Goal: Transaction & Acquisition: Purchase product/service

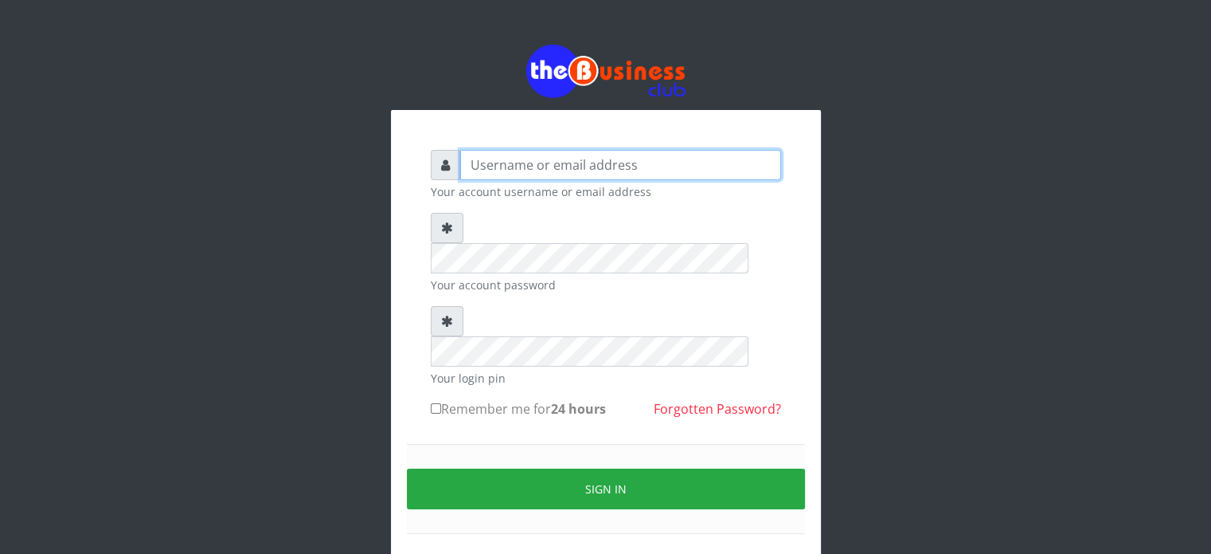
type input "videx"
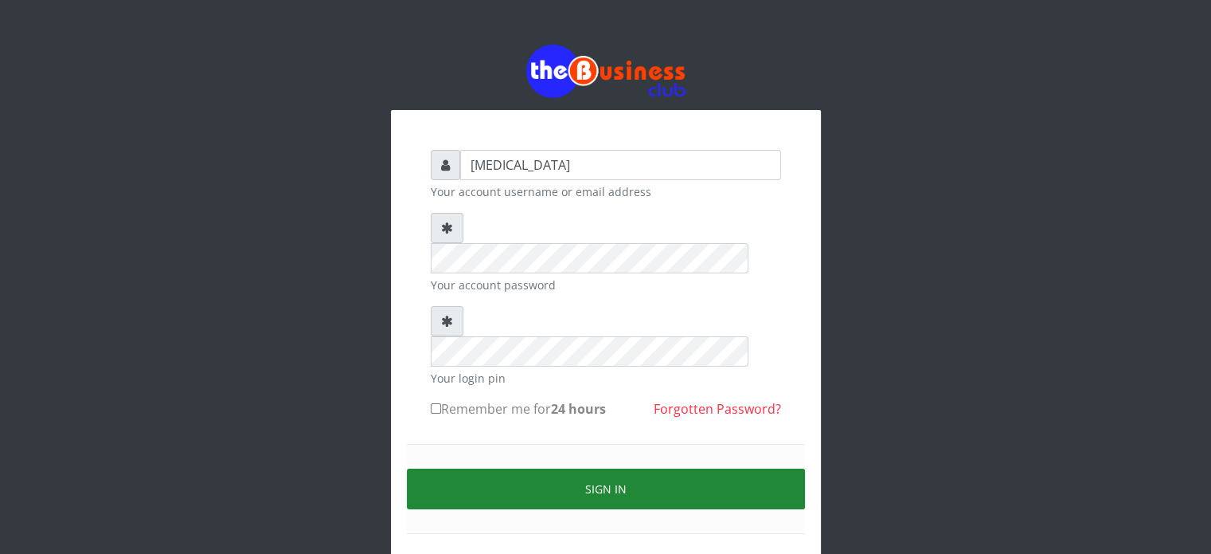
click at [628, 468] on button "Sign in" at bounding box center [606, 488] width 398 height 41
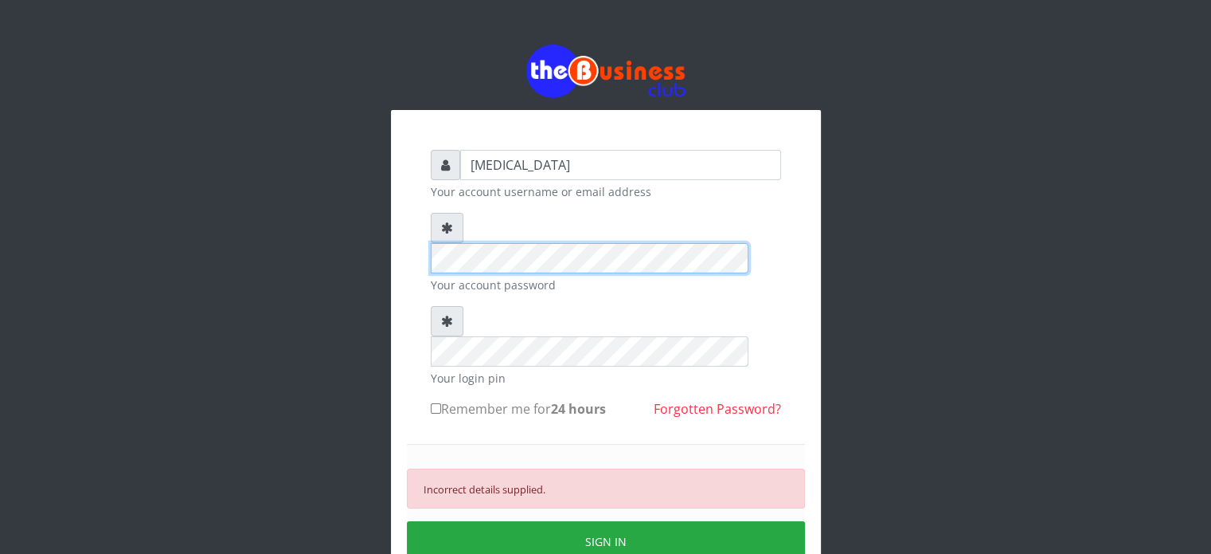
click at [396, 229] on div "videx Your account username or email address Your account password Your login p…" at bounding box center [606, 383] width 430 height 546
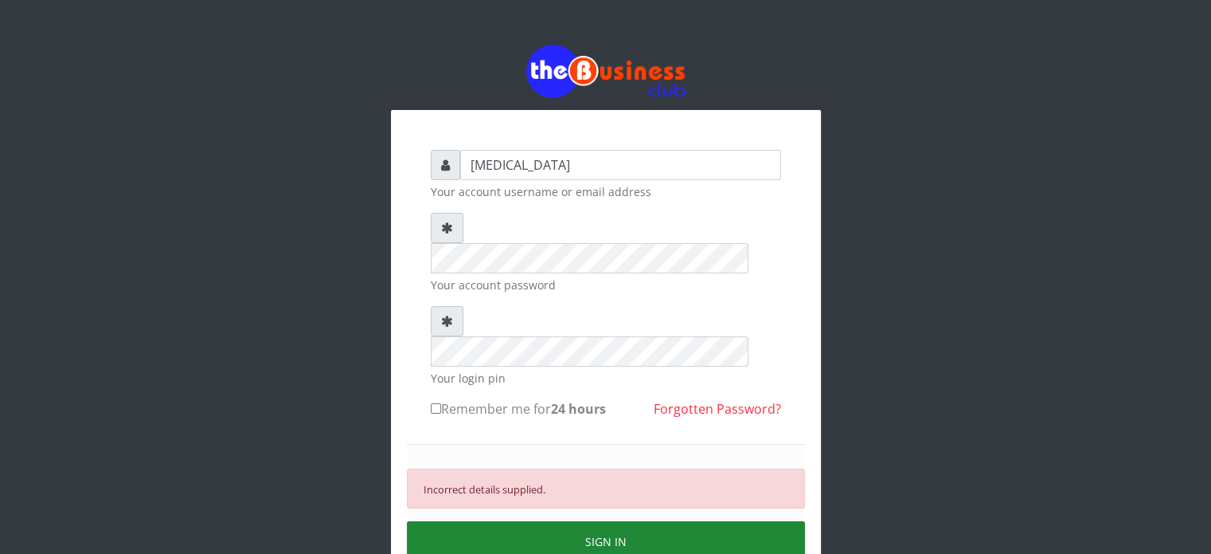
click at [566, 521] on button "SIGN IN" at bounding box center [606, 541] width 398 height 41
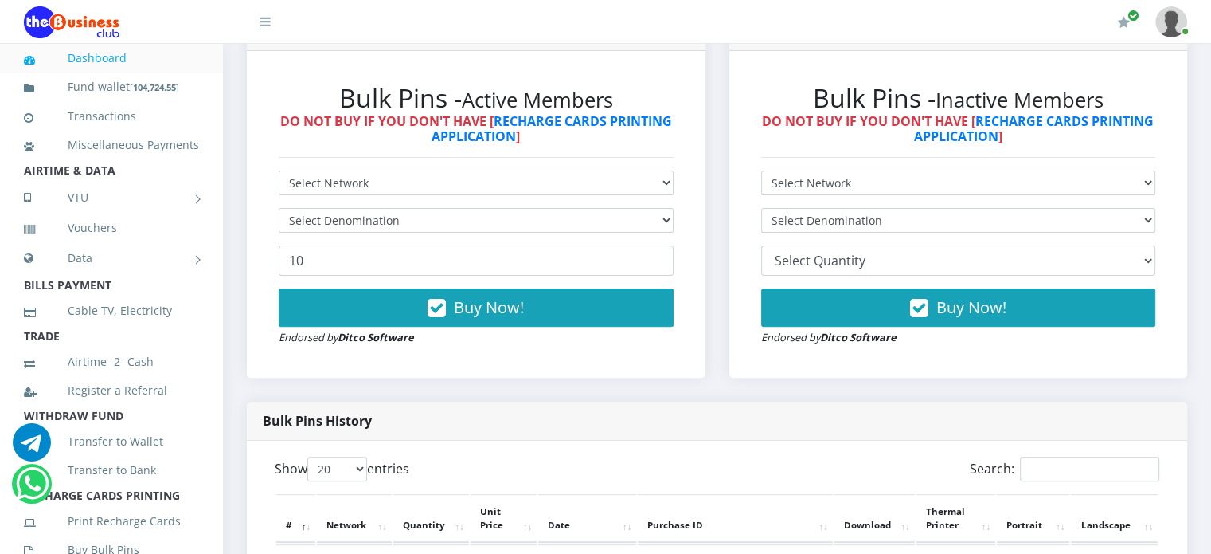
scroll to position [455, 0]
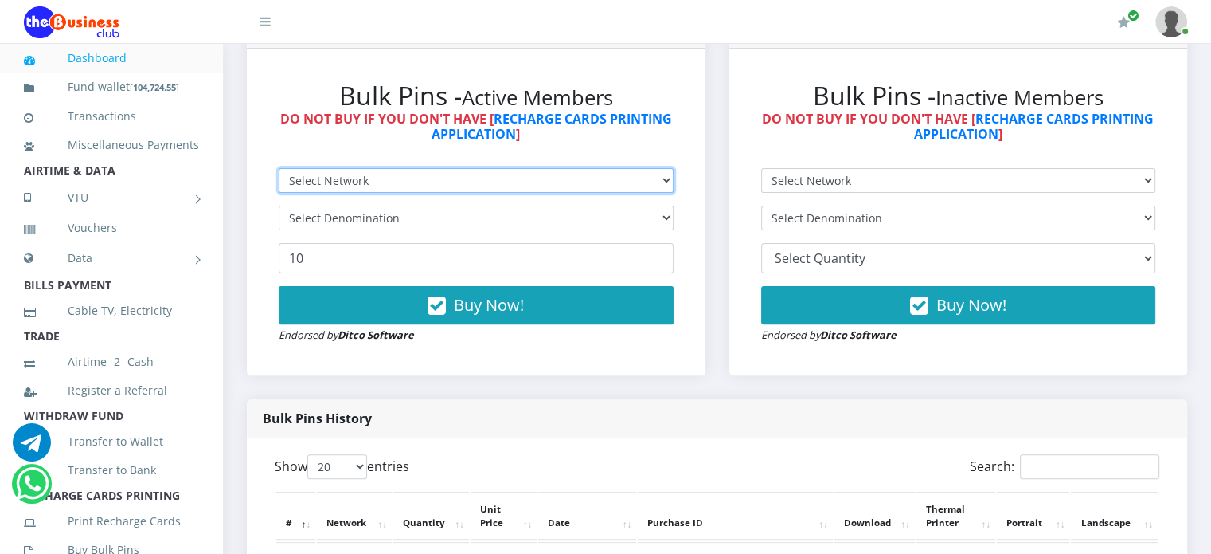
click at [376, 193] on select "Select Network MTN Globacom 9Mobile Airtel" at bounding box center [476, 180] width 395 height 25
select select "Airtel"
click at [279, 186] on select "Select Network MTN Globacom 9Mobile Airtel" at bounding box center [476, 180] width 395 height 25
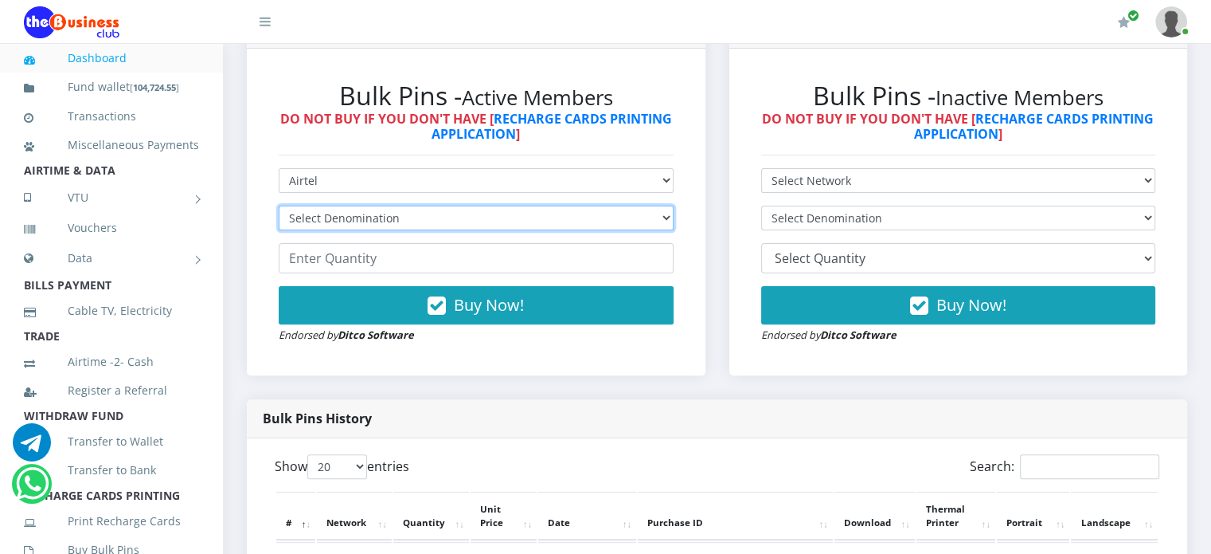
click at [350, 230] on select "Select Denomination Airtel NGN100 - ₦96.38 Airtel NGN200 - ₦192.76 Airtel NGN50…" at bounding box center [476, 217] width 395 height 25
select select "96.38-100"
click at [279, 223] on select "Select Denomination Airtel NGN100 - ₦96.38 Airtel NGN200 - ₦192.76 Airtel NGN50…" at bounding box center [476, 217] width 395 height 25
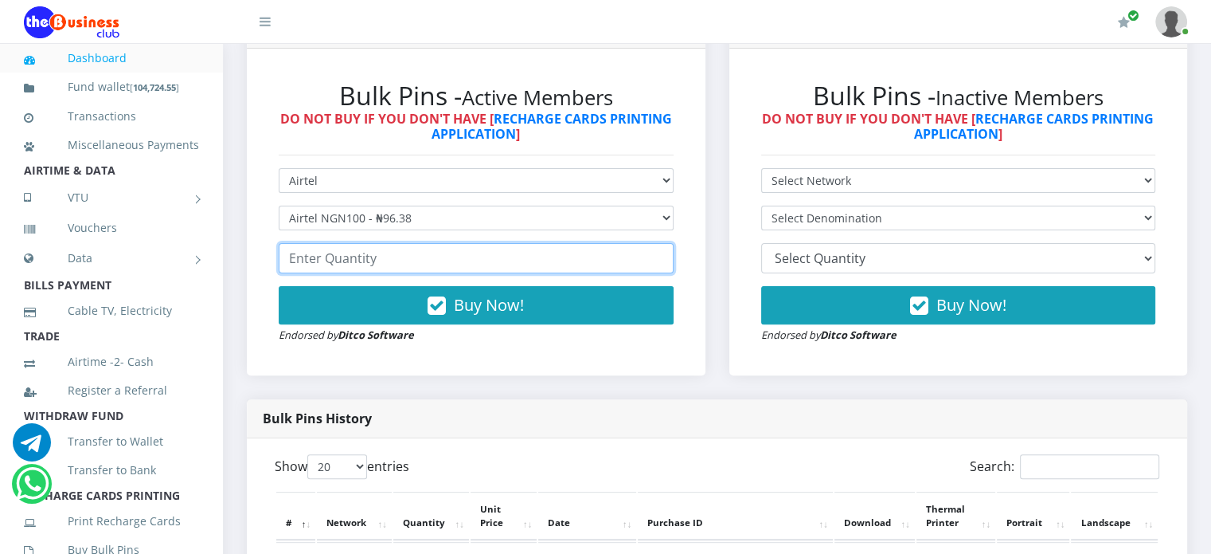
click at [363, 273] on input "number" at bounding box center [476, 258] width 395 height 30
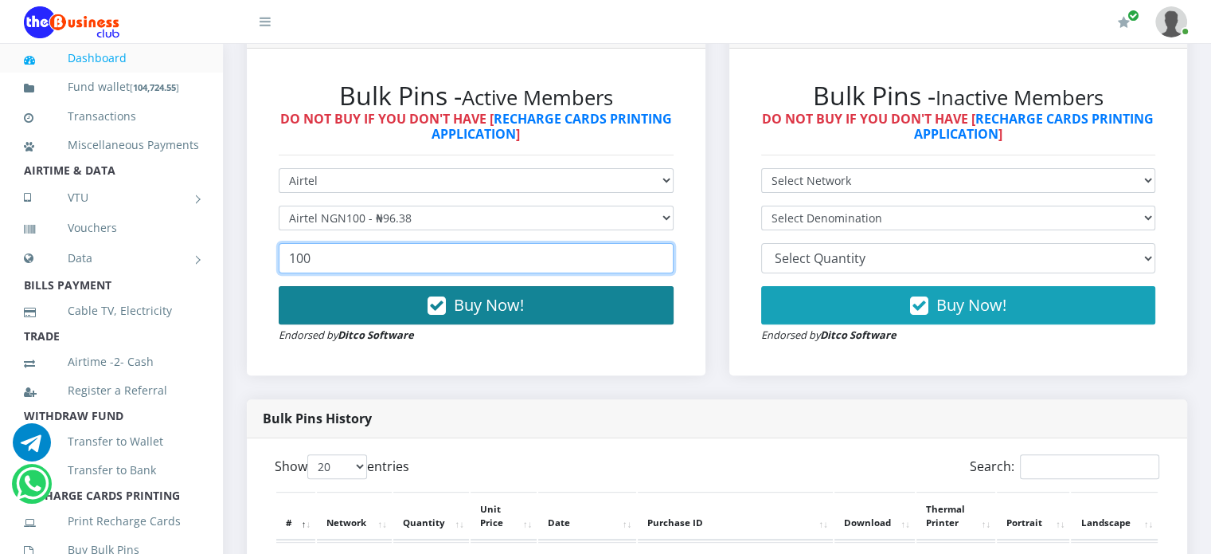
type input "100"
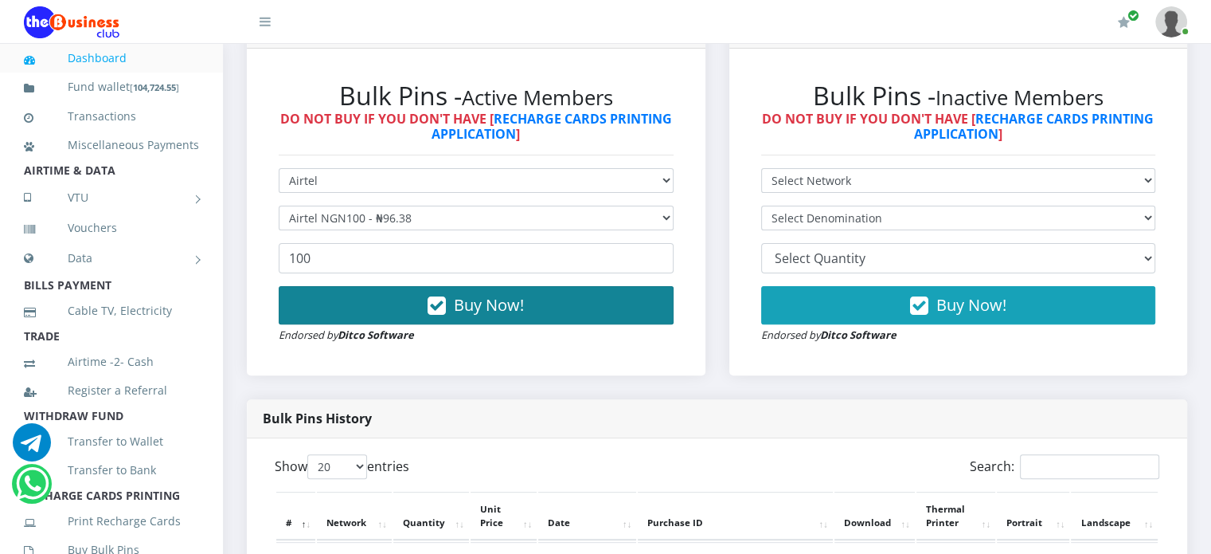
click at [404, 317] on button "Buy Now!" at bounding box center [476, 305] width 395 height 38
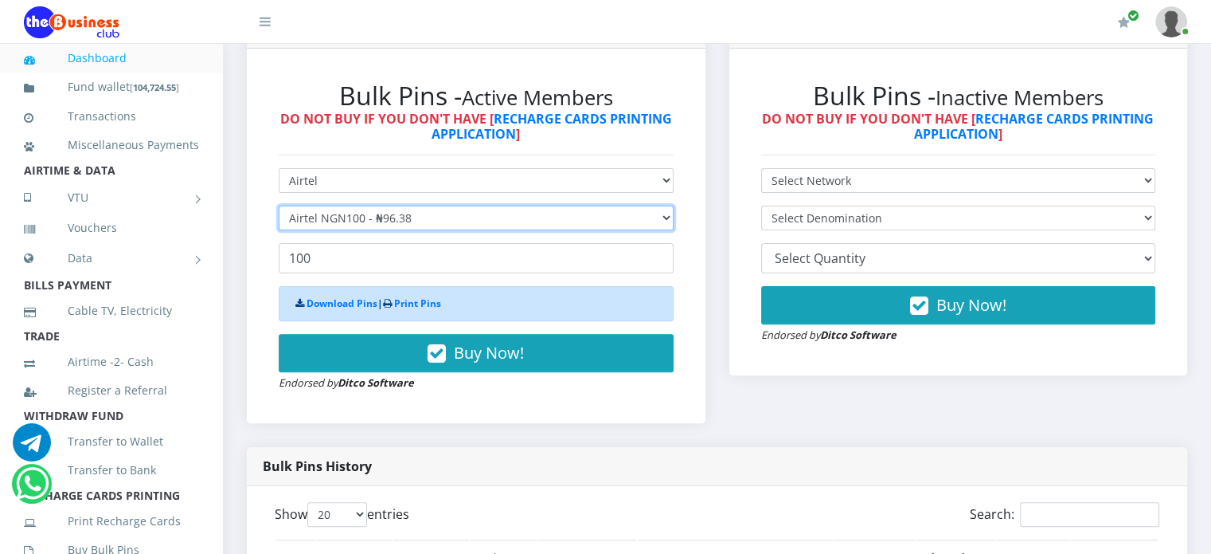
click at [366, 229] on select "Select Denomination Airtel NGN100 - ₦96.38 Airtel NGN200 - ₦192.76 Airtel NGN50…" at bounding box center [476, 217] width 395 height 25
select select "192.76-200"
click at [279, 223] on select "Select Denomination Airtel NGN100 - ₦96.38 Airtel NGN200 - ₦192.76 Airtel NGN50…" at bounding box center [476, 217] width 395 height 25
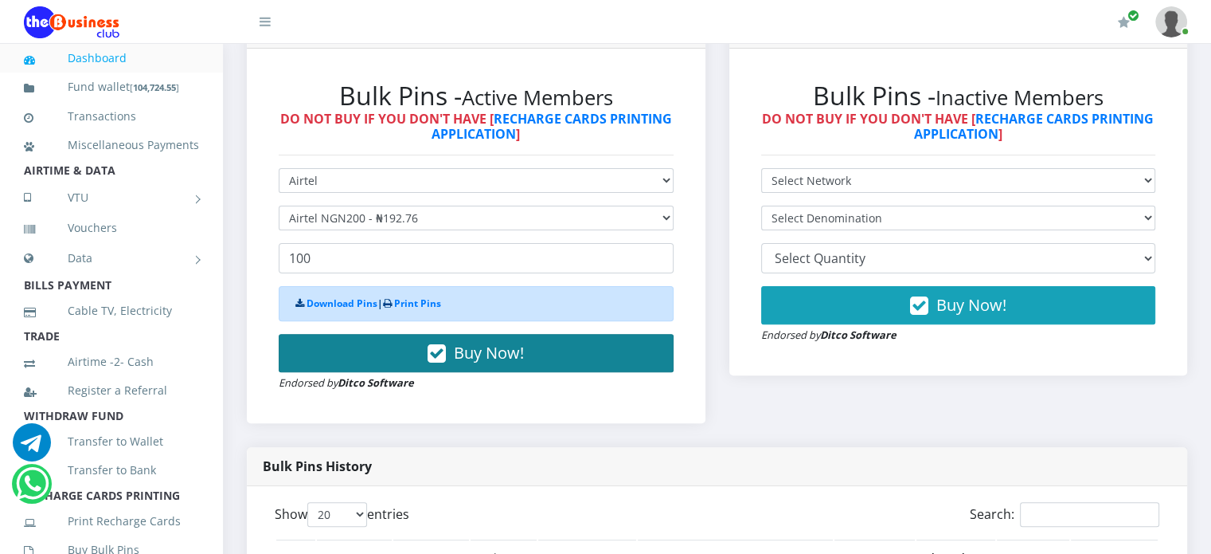
click at [385, 359] on button "Buy Now!" at bounding box center [476, 353] width 395 height 38
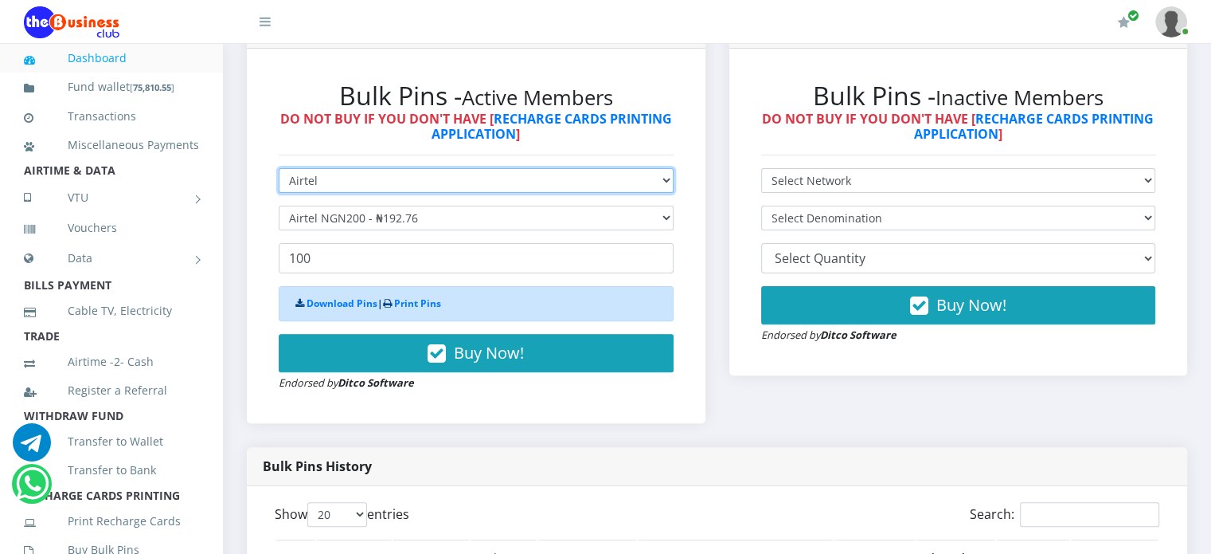
click at [391, 193] on select "Select Network MTN Globacom 9Mobile Airtel" at bounding box center [476, 180] width 395 height 25
select select "MTN"
click at [279, 186] on select "Select Network MTN Globacom 9Mobile Airtel" at bounding box center [476, 180] width 395 height 25
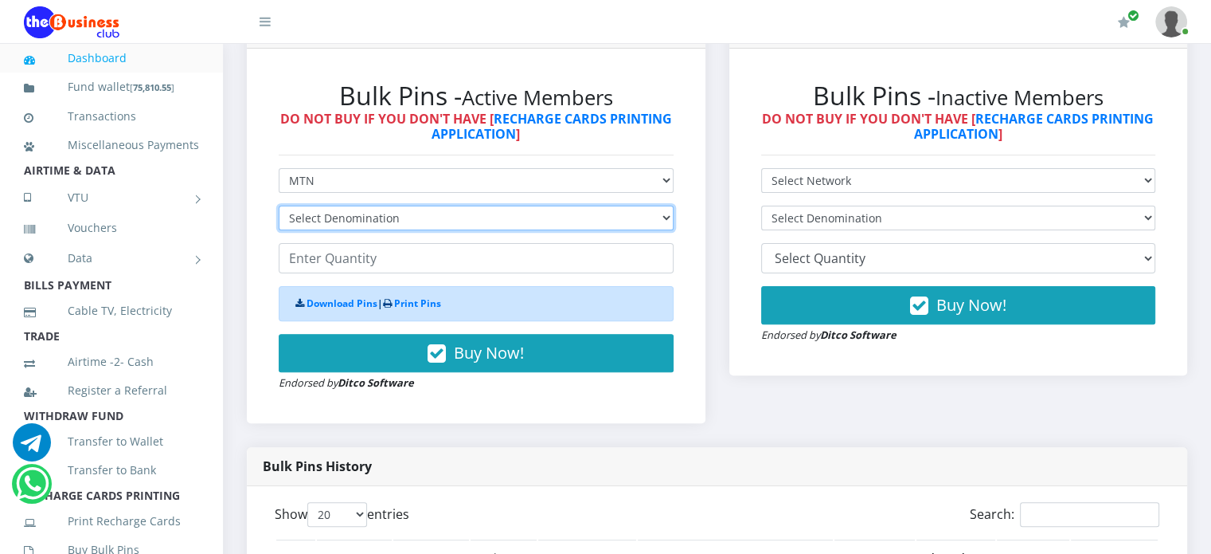
click at [349, 230] on select "Select Denomination MTN NGN100 - ₦96.99 MTN NGN200 - ₦193.98 MTN NGN400 - ₦387.…" at bounding box center [476, 217] width 395 height 25
select select "484.95-500"
click at [279, 223] on select "Select Denomination MTN NGN100 - ₦96.99 MTN NGN200 - ₦193.98 MTN NGN400 - ₦387.…" at bounding box center [476, 217] width 395 height 25
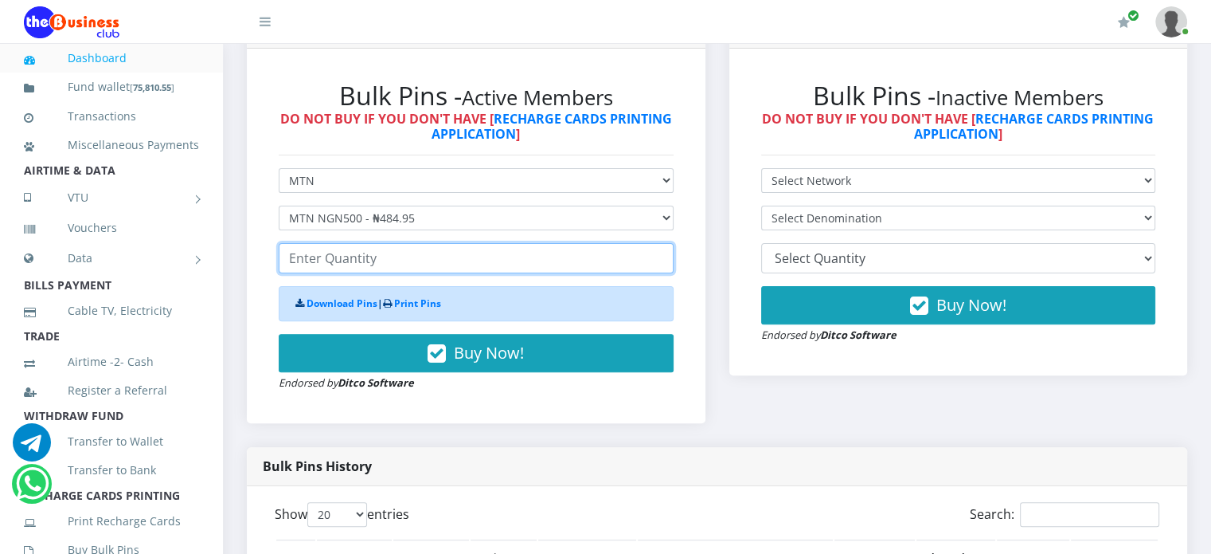
click at [359, 273] on input "number" at bounding box center [476, 258] width 395 height 30
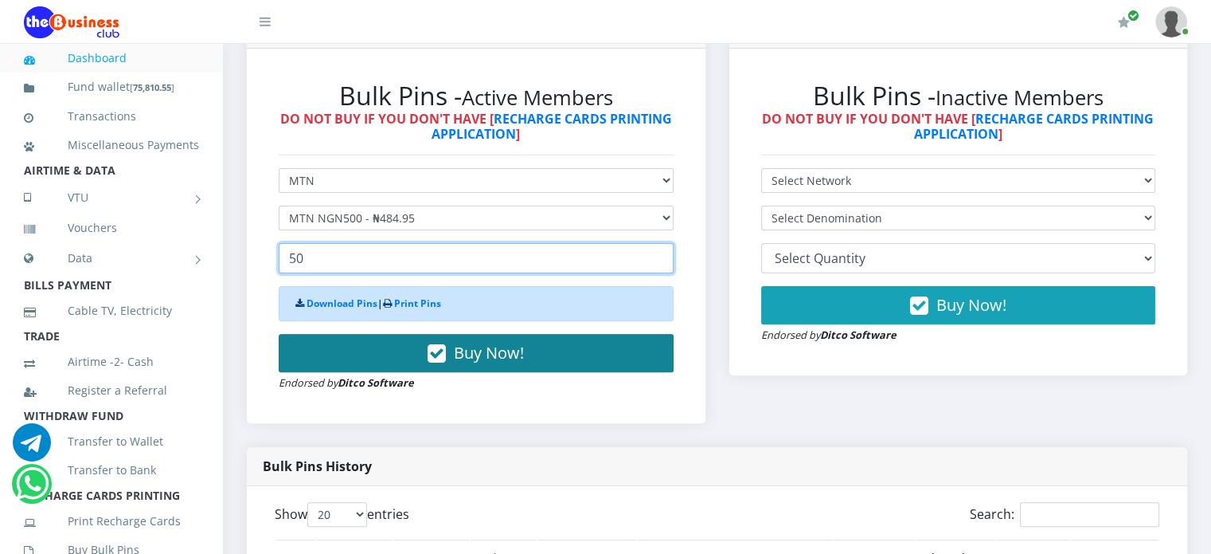
type input "50"
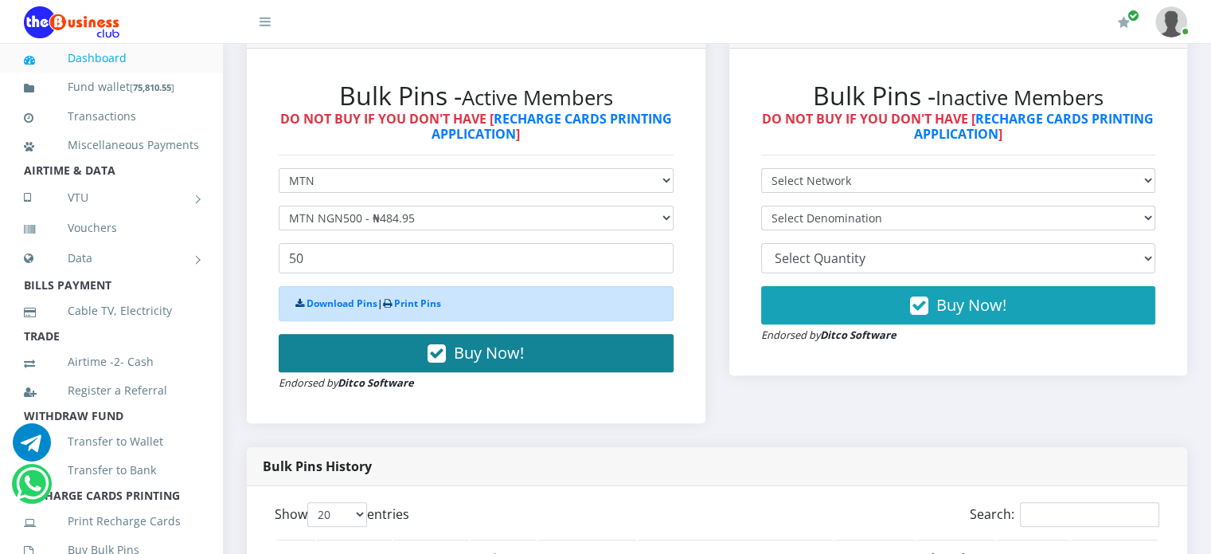
click at [417, 366] on button "Buy Now!" at bounding box center [476, 353] width 395 height 38
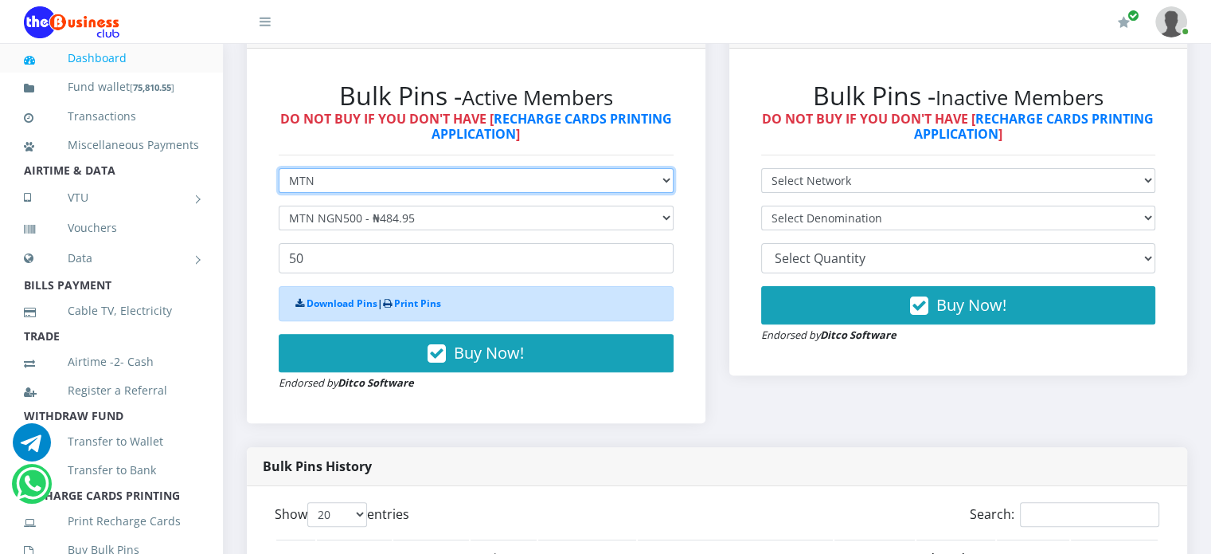
click at [355, 193] on select "Select Network MTN Globacom 9Mobile Airtel" at bounding box center [476, 180] width 395 height 25
select select "Airtel"
click at [279, 186] on select "Select Network MTN Globacom 9Mobile Airtel" at bounding box center [476, 180] width 395 height 25
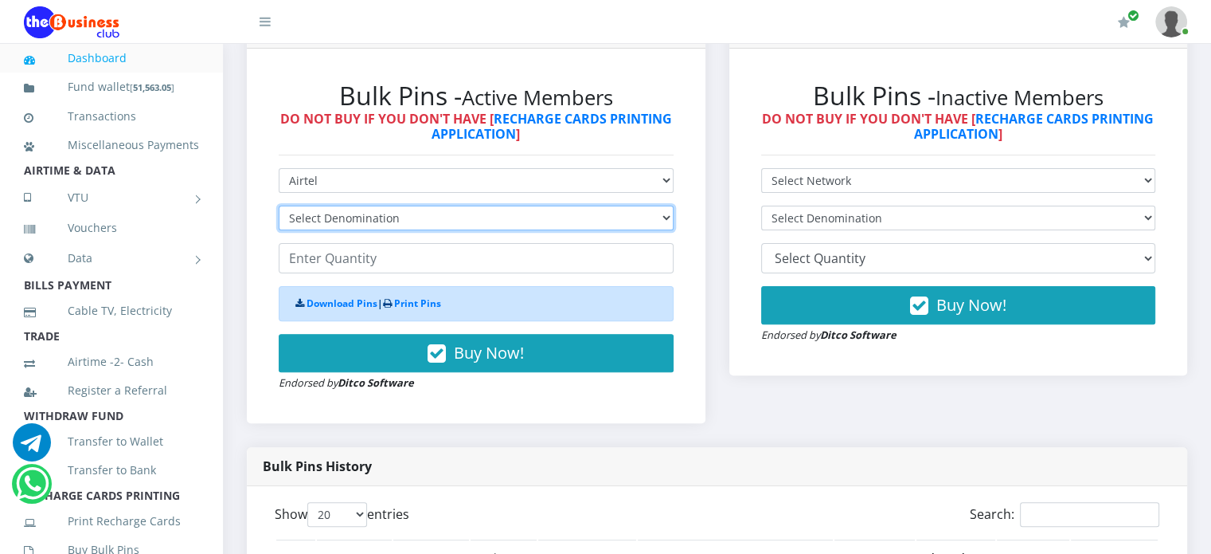
click at [346, 230] on select "Select Denomination Airtel NGN100 - ₦96.38 Airtel NGN200 - ₦192.76 Airtel NGN50…" at bounding box center [476, 217] width 395 height 25
select select "481.9-500"
click at [279, 223] on select "Select Denomination Airtel NGN100 - ₦96.38 Airtel NGN200 - ₦192.76 Airtel NGN50…" at bounding box center [476, 217] width 395 height 25
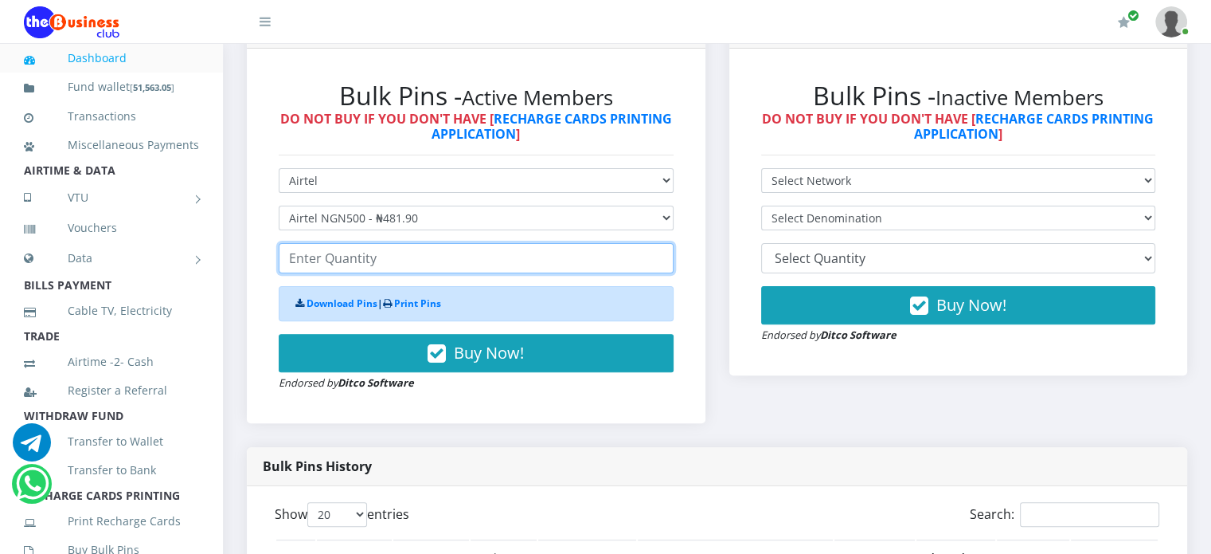
click at [327, 273] on input "number" at bounding box center [476, 258] width 395 height 30
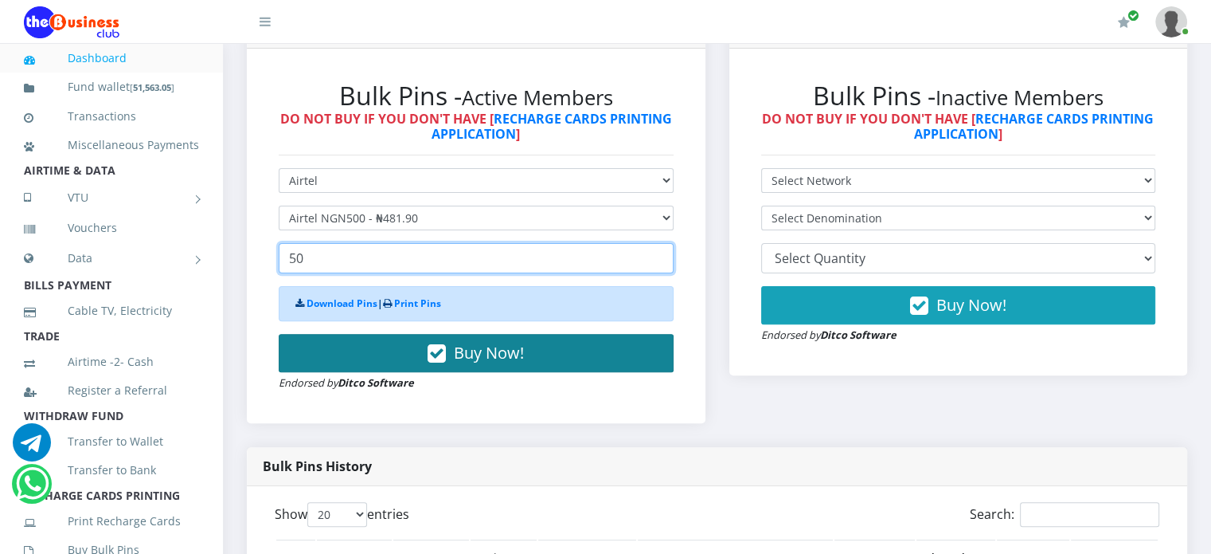
type input "50"
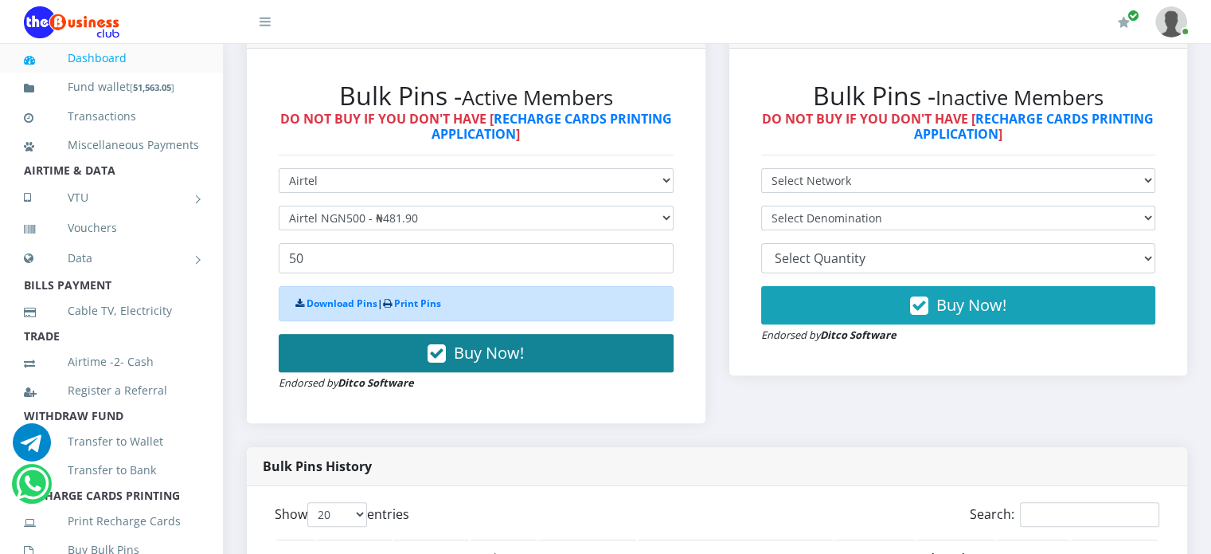
click at [397, 367] on button "Buy Now!" at bounding box center [476, 353] width 395 height 38
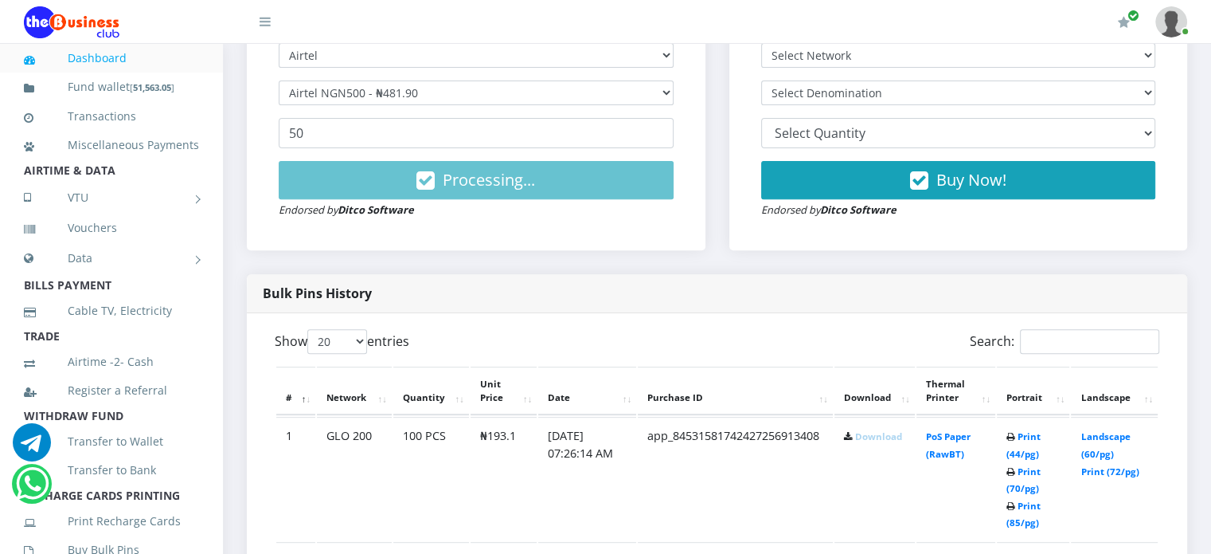
scroll to position [579, 0]
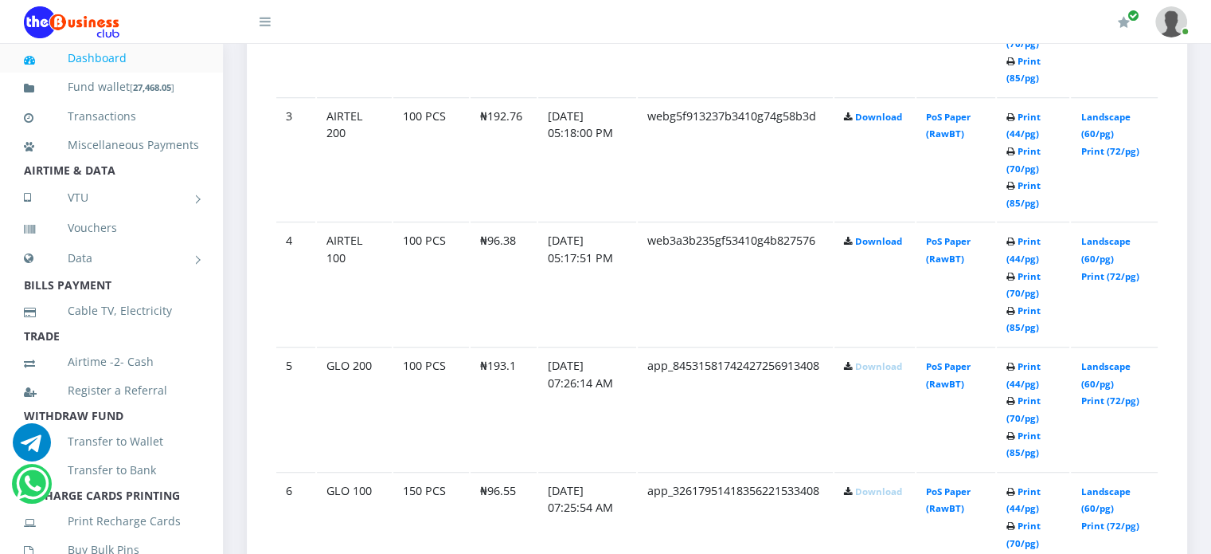
scroll to position [1140, 0]
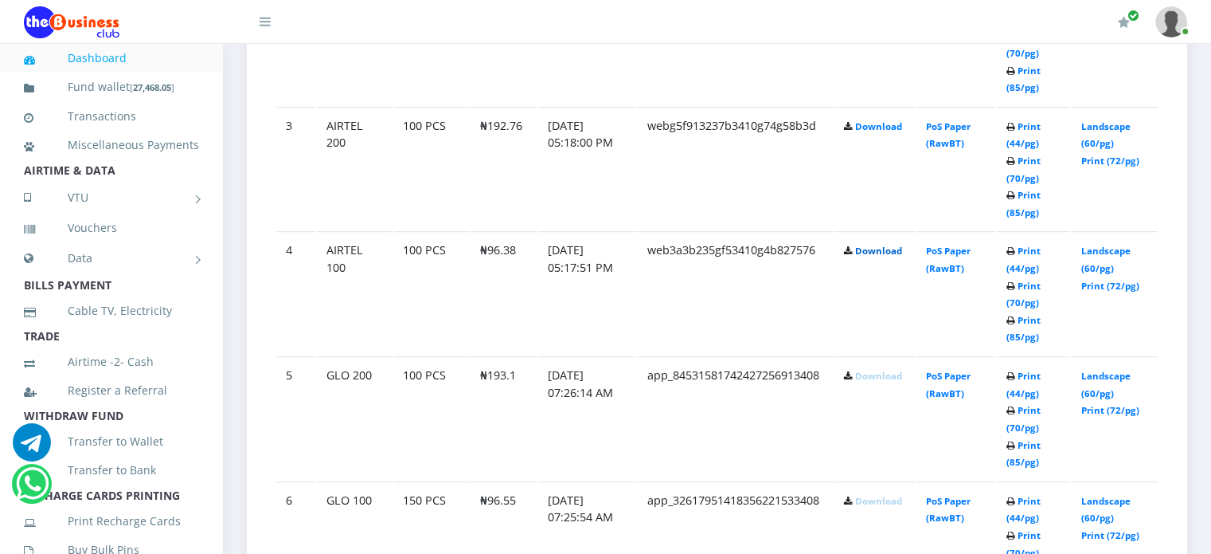
click at [880, 256] on link "Download" at bounding box center [878, 251] width 47 height 12
click at [880, 257] on link "Download" at bounding box center [878, 251] width 47 height 12
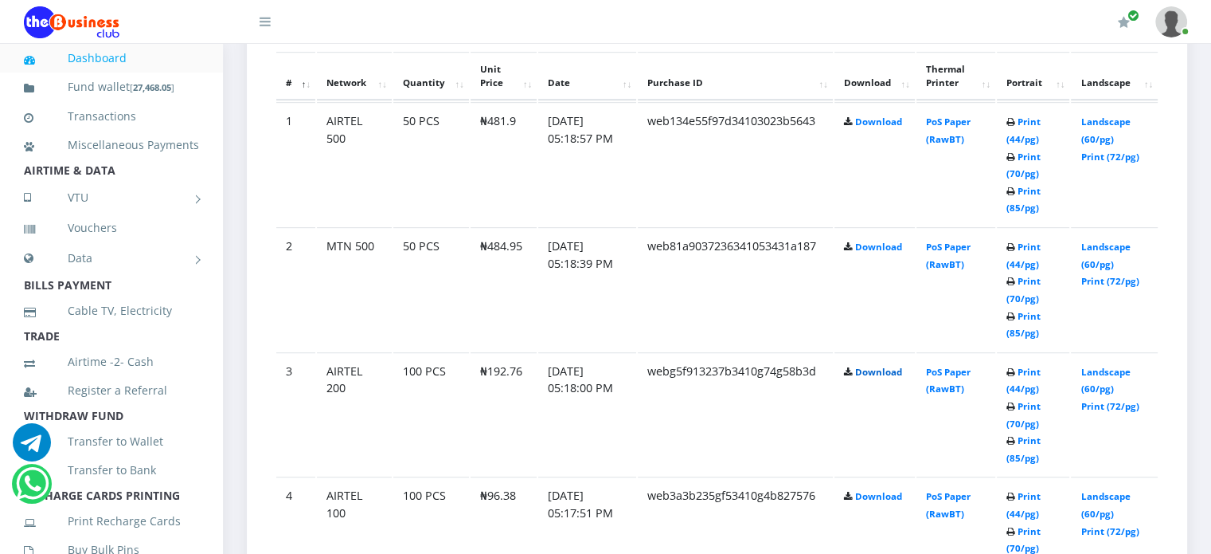
scroll to position [892, 0]
click at [880, 255] on link "Download" at bounding box center [878, 249] width 47 height 12
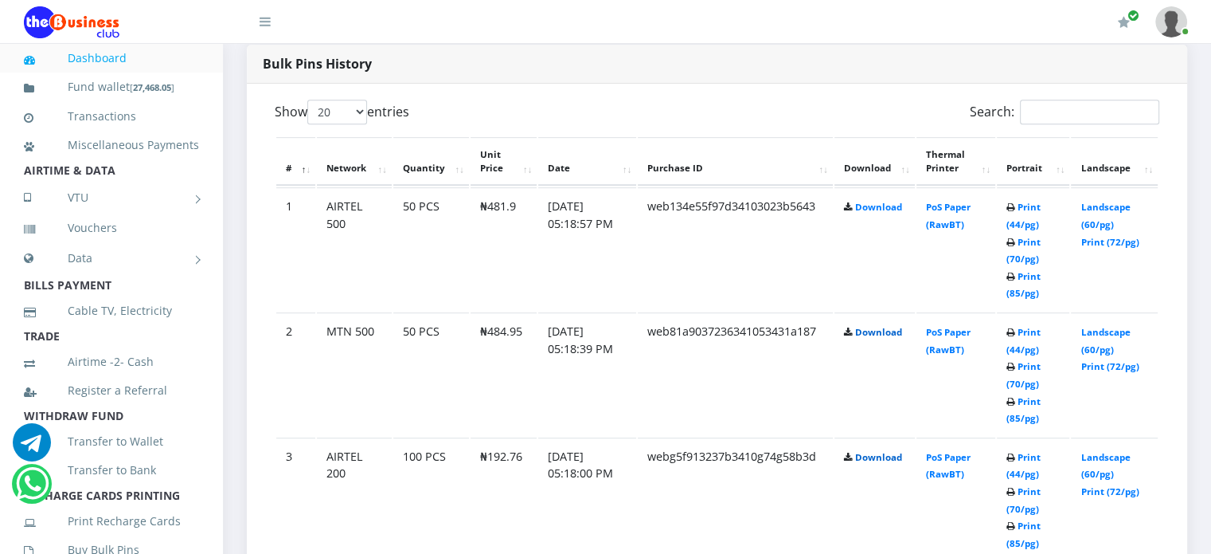
scroll to position [771, 0]
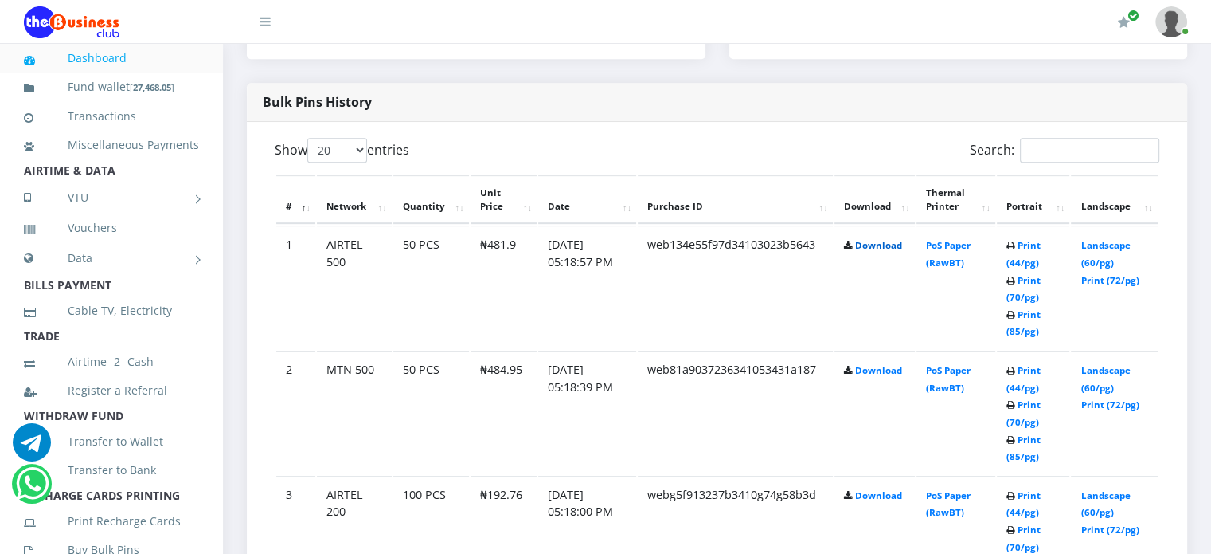
click at [875, 251] on link "Download" at bounding box center [878, 245] width 47 height 12
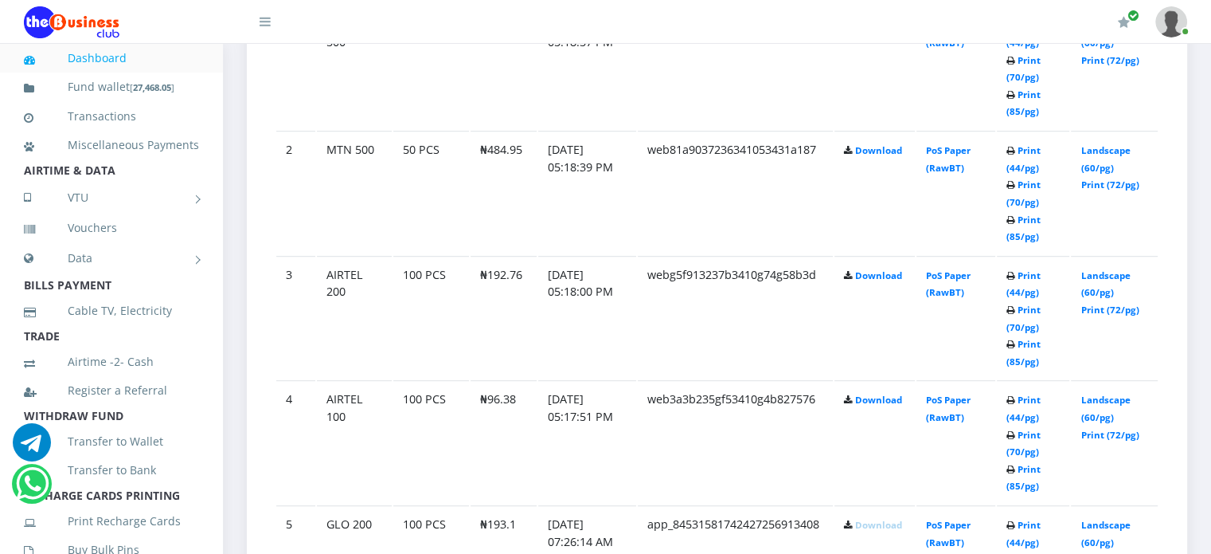
scroll to position [991, 0]
drag, startPoint x: 484, startPoint y: 163, endPoint x: 519, endPoint y: 163, distance: 35.0
click at [519, 163] on td "₦484.95" at bounding box center [504, 192] width 66 height 123
copy td "484.95"
drag, startPoint x: 488, startPoint y: 415, endPoint x: 516, endPoint y: 417, distance: 27.9
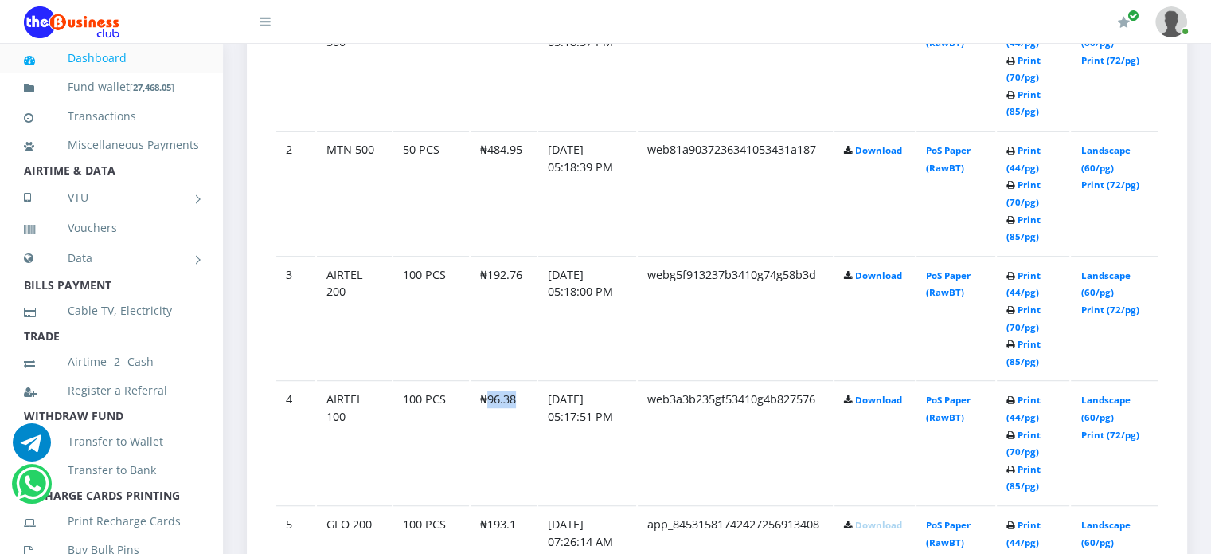
click at [516, 417] on td "₦96.38" at bounding box center [504, 441] width 66 height 123
copy td "96.38"
drag, startPoint x: 484, startPoint y: 286, endPoint x: 523, endPoint y: 284, distance: 39.1
click at [523, 284] on td "₦192.76" at bounding box center [504, 317] width 66 height 123
copy td "192.76"
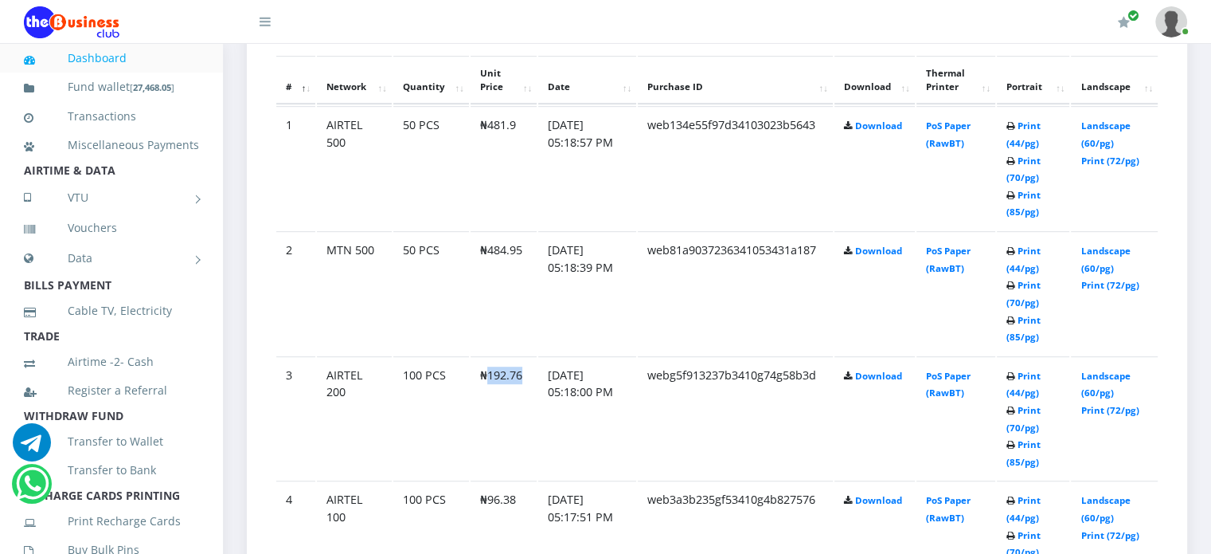
scroll to position [887, 0]
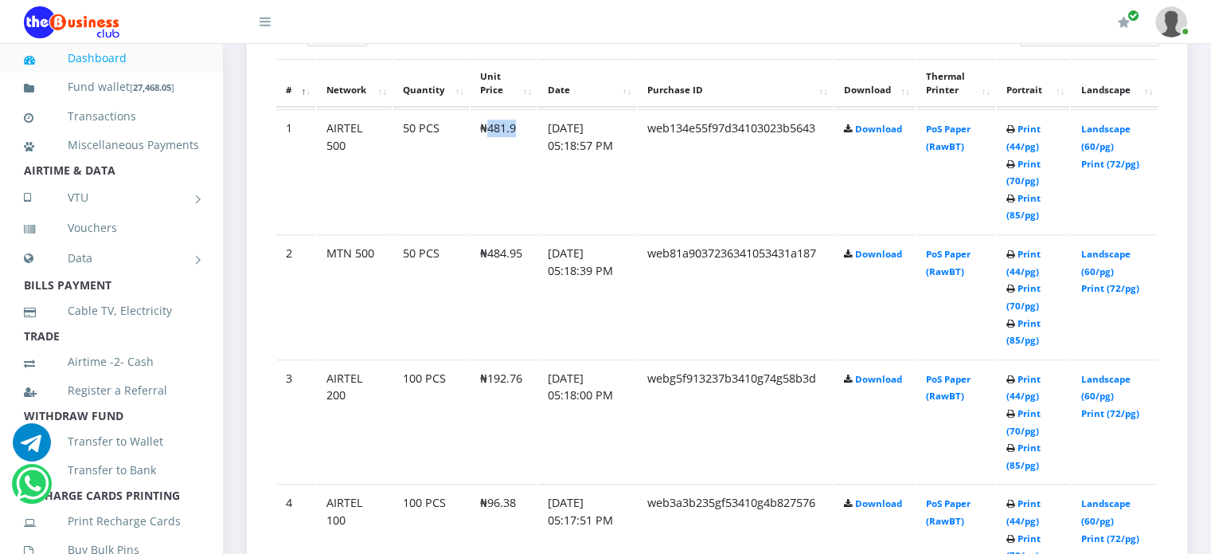
drag, startPoint x: 486, startPoint y: 143, endPoint x: 515, endPoint y: 147, distance: 28.9
click at [515, 147] on td "₦481.9" at bounding box center [504, 170] width 66 height 123
copy td "481.9"
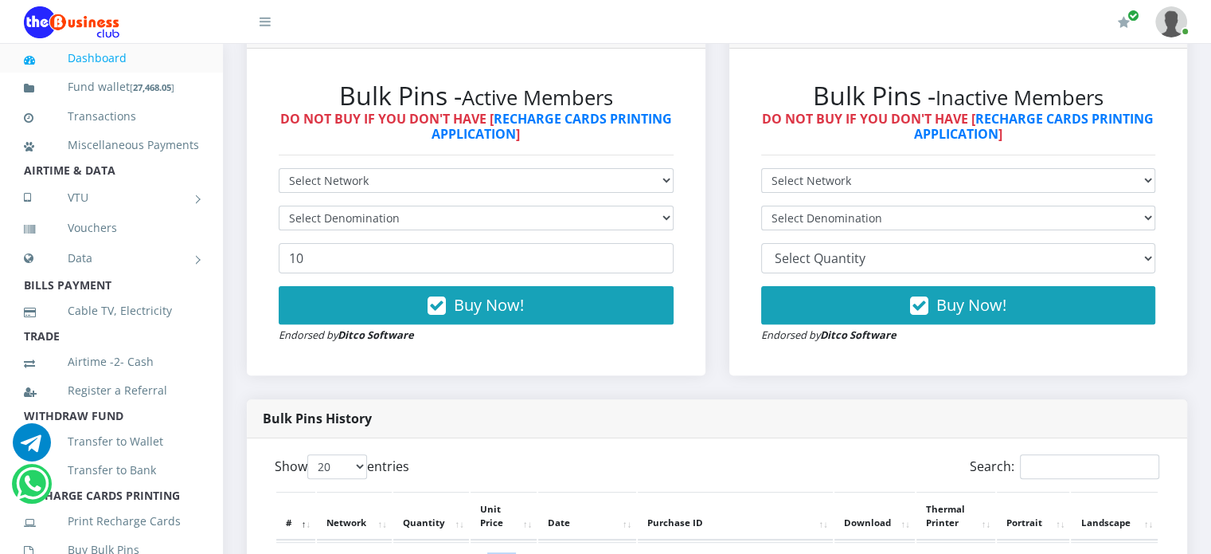
scroll to position [452, 0]
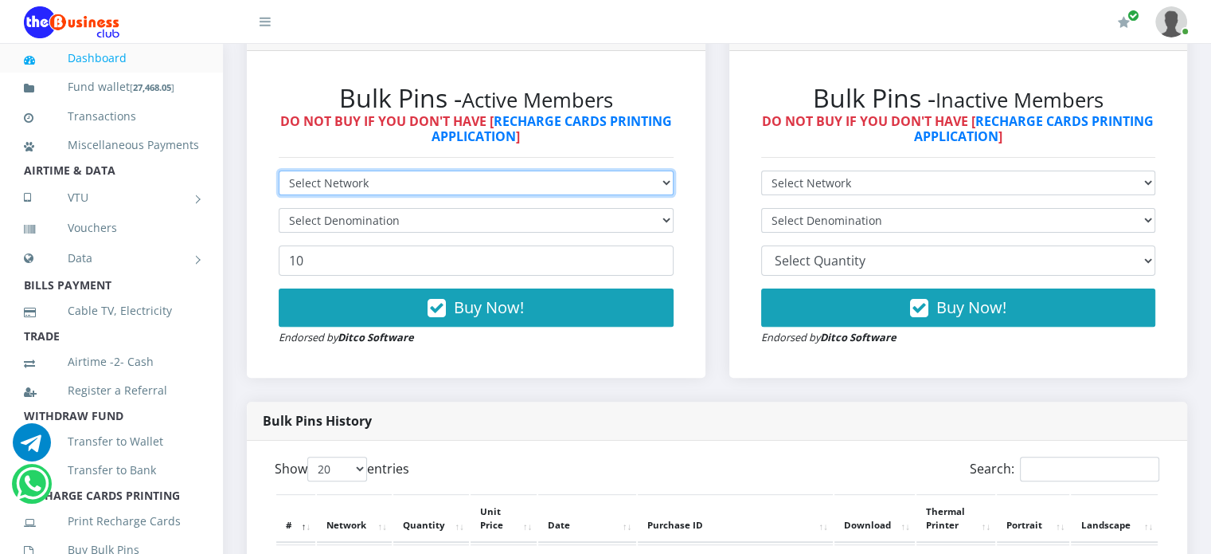
click at [405, 195] on select "Select Network MTN Globacom 9Mobile Airtel" at bounding box center [476, 182] width 395 height 25
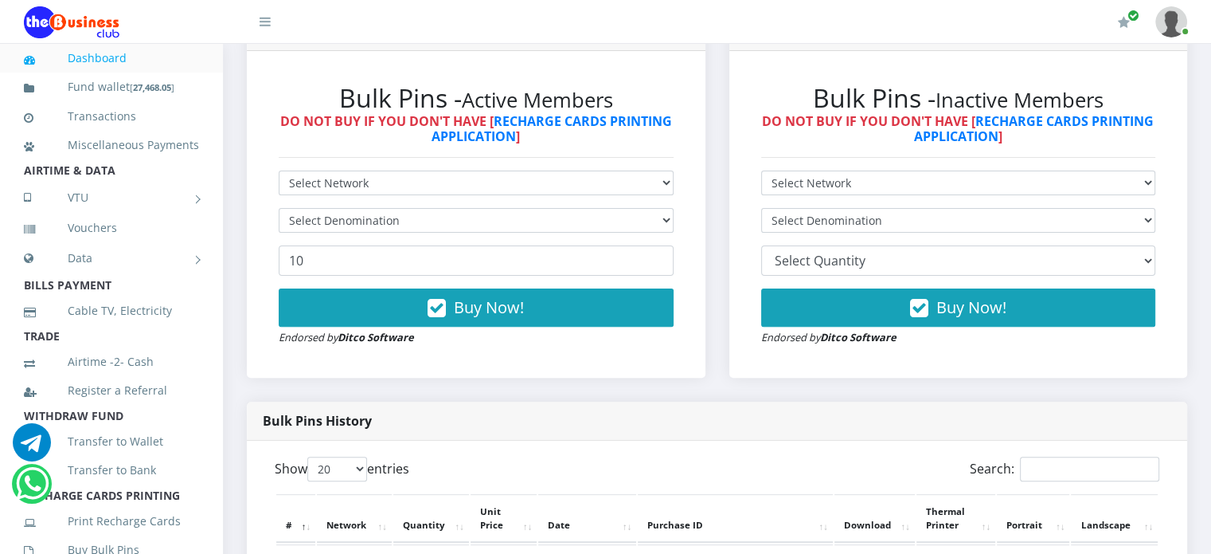
click at [281, 113] on h2 "Bulk Pins - Active Members" at bounding box center [476, 98] width 395 height 30
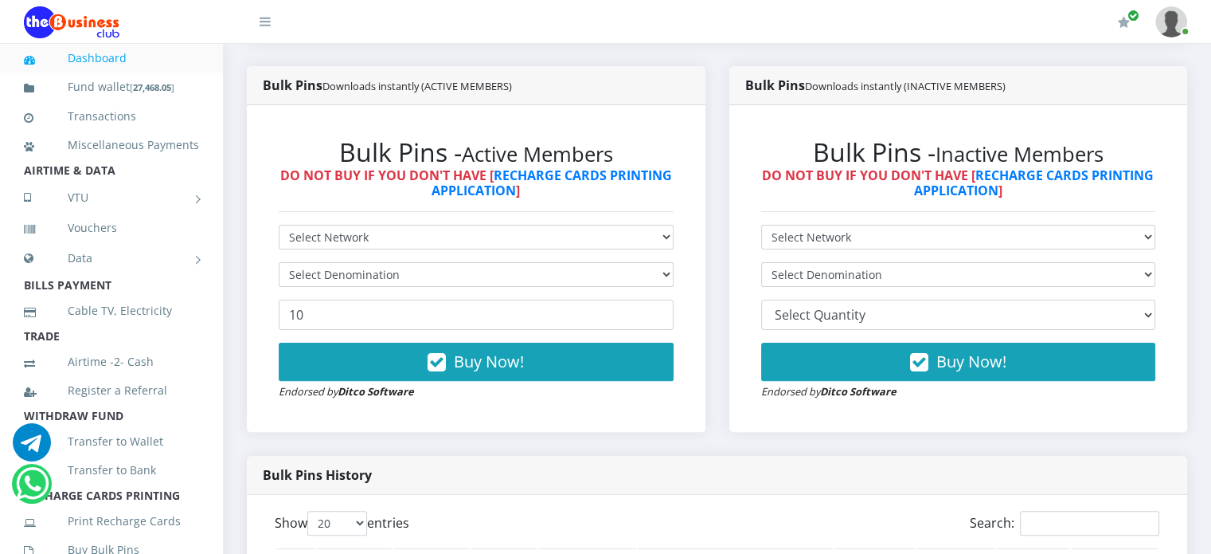
scroll to position [378, 0]
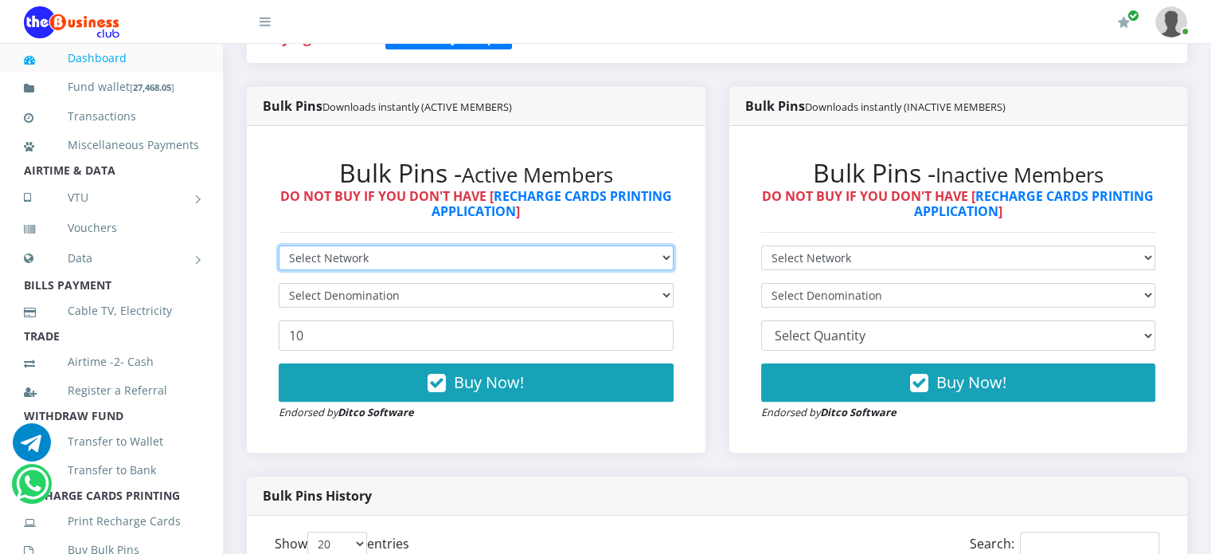
click at [370, 270] on select "Select Network MTN Globacom 9Mobile Airtel" at bounding box center [476, 257] width 395 height 25
select select "MTN"
click at [279, 263] on select "Select Network MTN Globacom 9Mobile Airtel" at bounding box center [476, 257] width 395 height 25
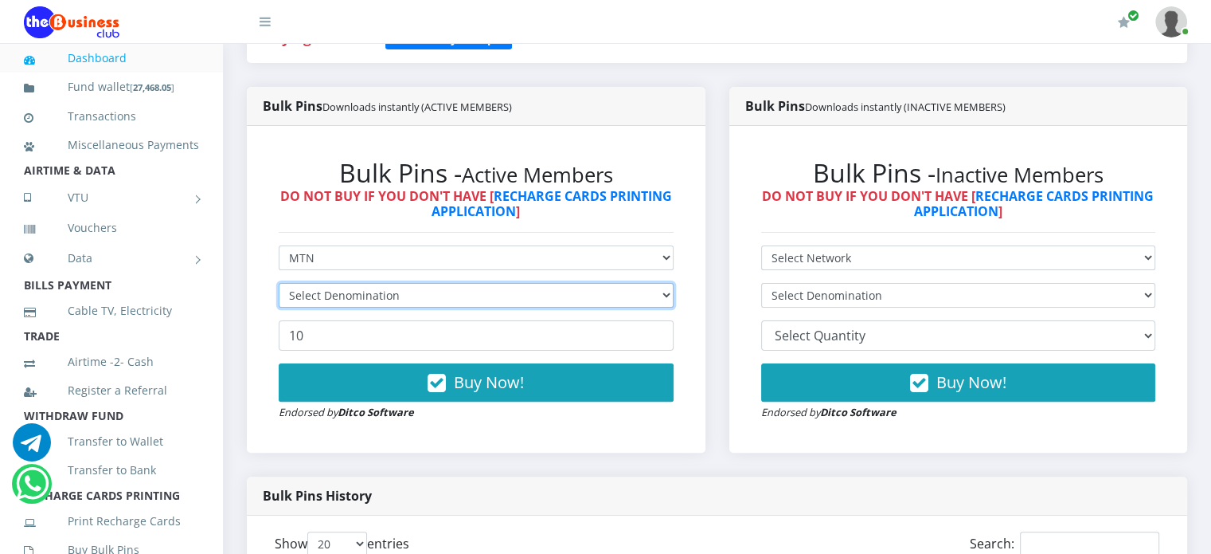
click at [330, 306] on select "Select Denomination" at bounding box center [476, 295] width 395 height 25
click at [328, 307] on select "Select Denomination" at bounding box center [476, 295] width 395 height 25
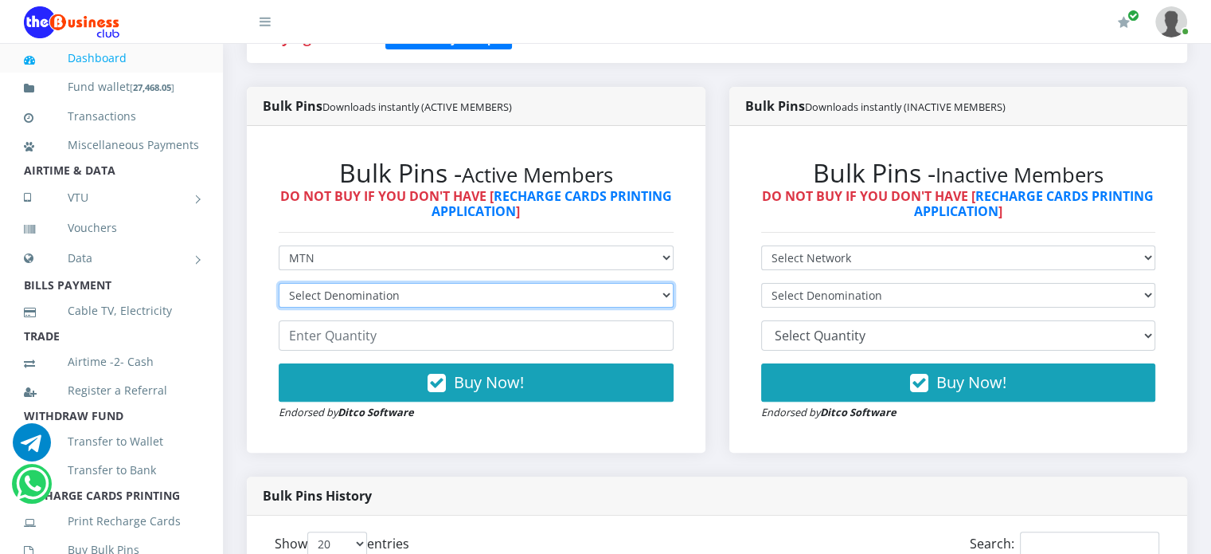
select select "193.98-200"
click at [279, 300] on select "Select Denomination MTN NGN100 - ₦96.99 MTN NGN200 - ₦193.98 MTN NGN400 - ₦387.…" at bounding box center [476, 295] width 395 height 25
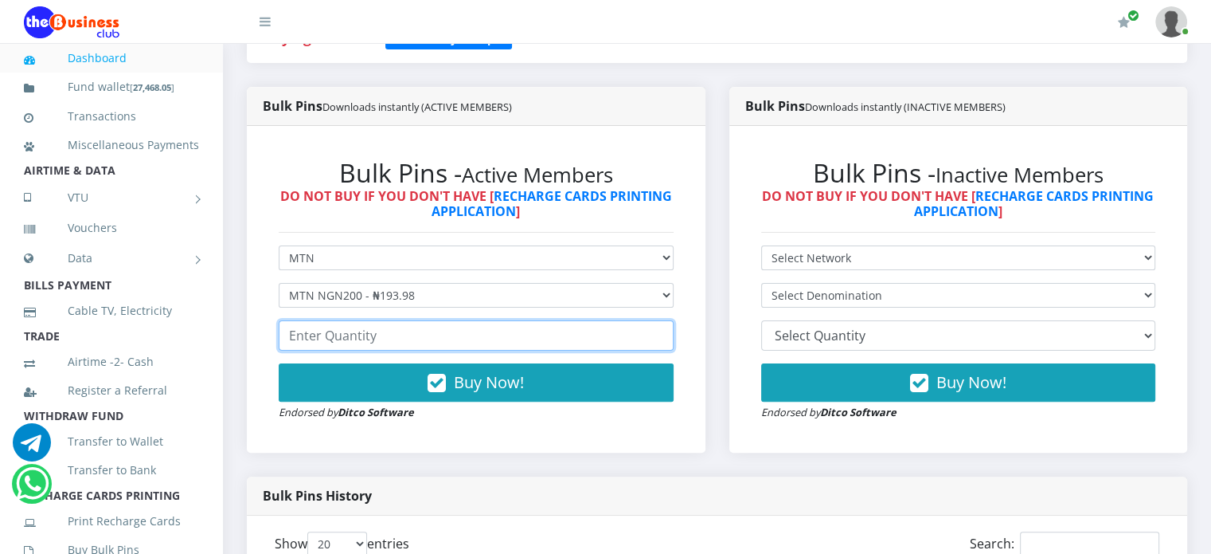
click at [342, 337] on input "number" at bounding box center [476, 335] width 395 height 30
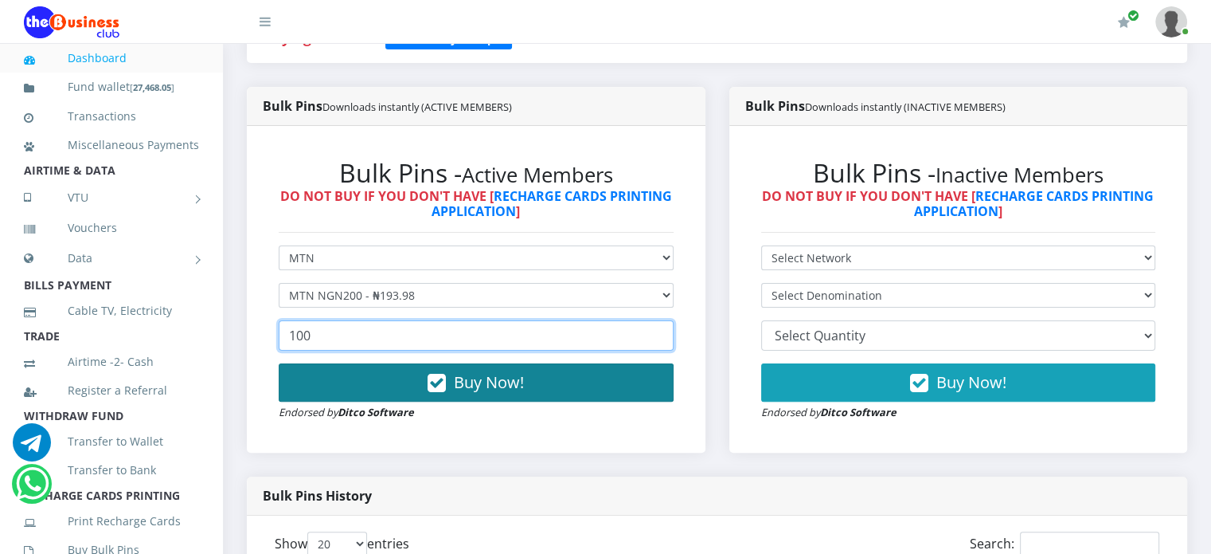
type input "100"
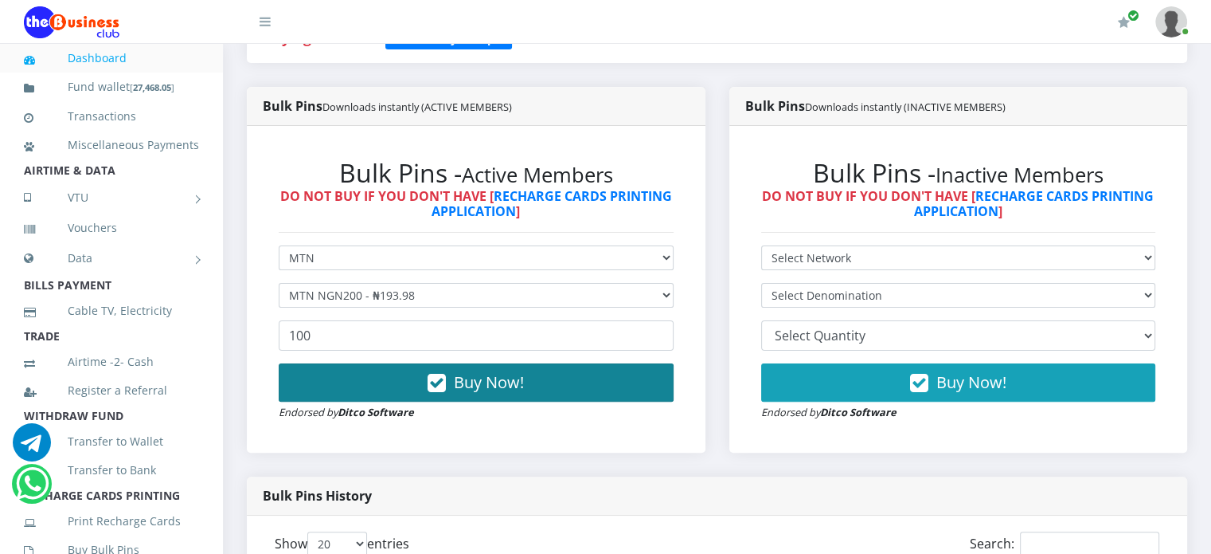
click at [443, 390] on icon "button" at bounding box center [437, 383] width 18 height 16
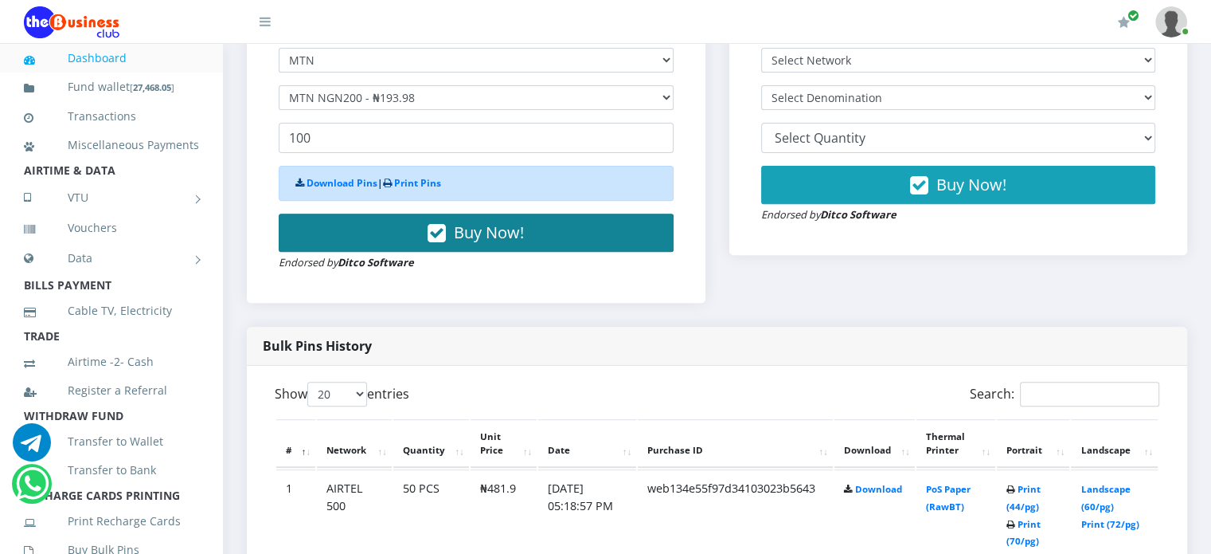
scroll to position [578, 0]
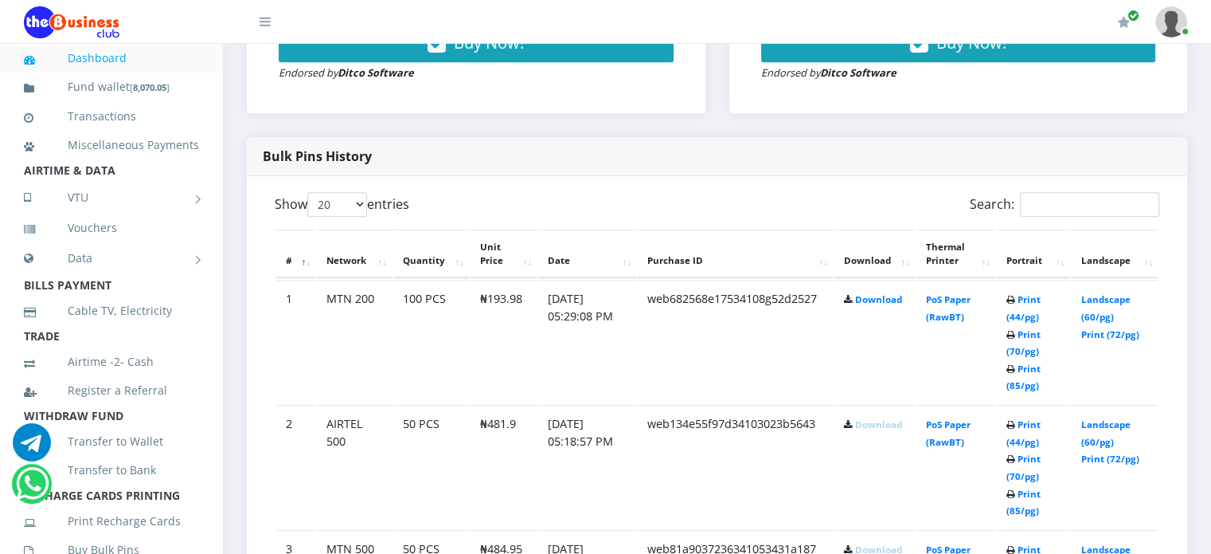
scroll to position [718, 0]
click at [890, 304] on link "Download" at bounding box center [878, 298] width 47 height 12
drag, startPoint x: 487, startPoint y: 317, endPoint x: 525, endPoint y: 318, distance: 38.2
click at [525, 318] on td "₦193.98" at bounding box center [504, 340] width 66 height 123
copy td "193.98"
